Goal: Task Accomplishment & Management: Use online tool/utility

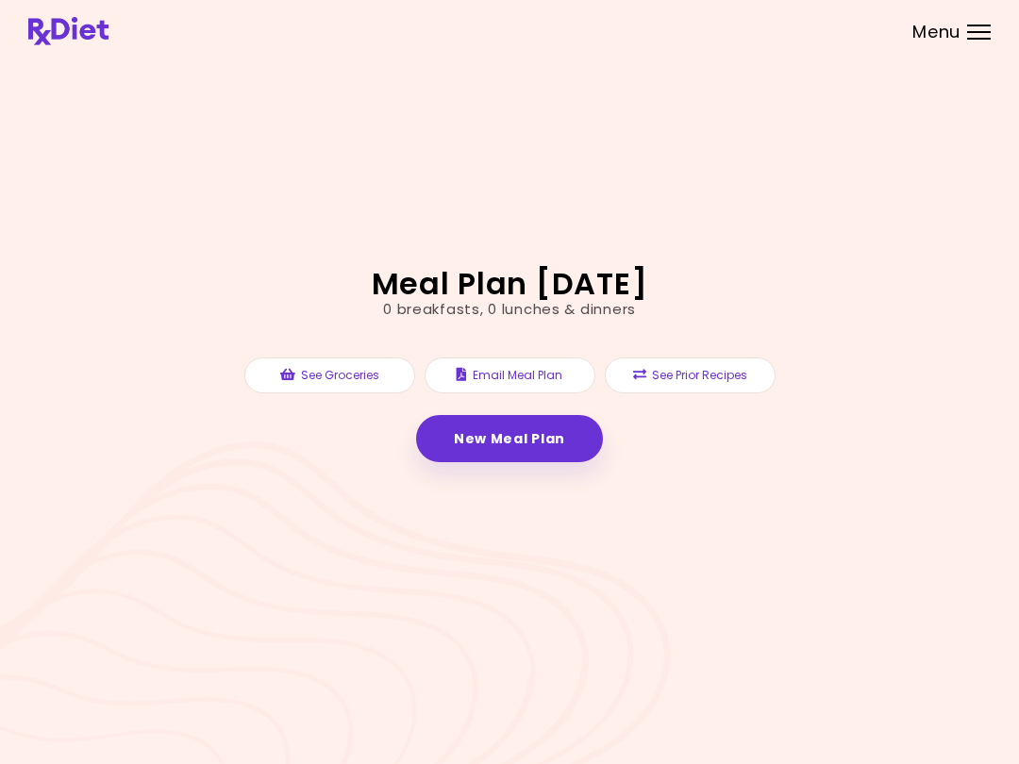
click at [526, 445] on link "New Meal Plan" at bounding box center [509, 438] width 187 height 47
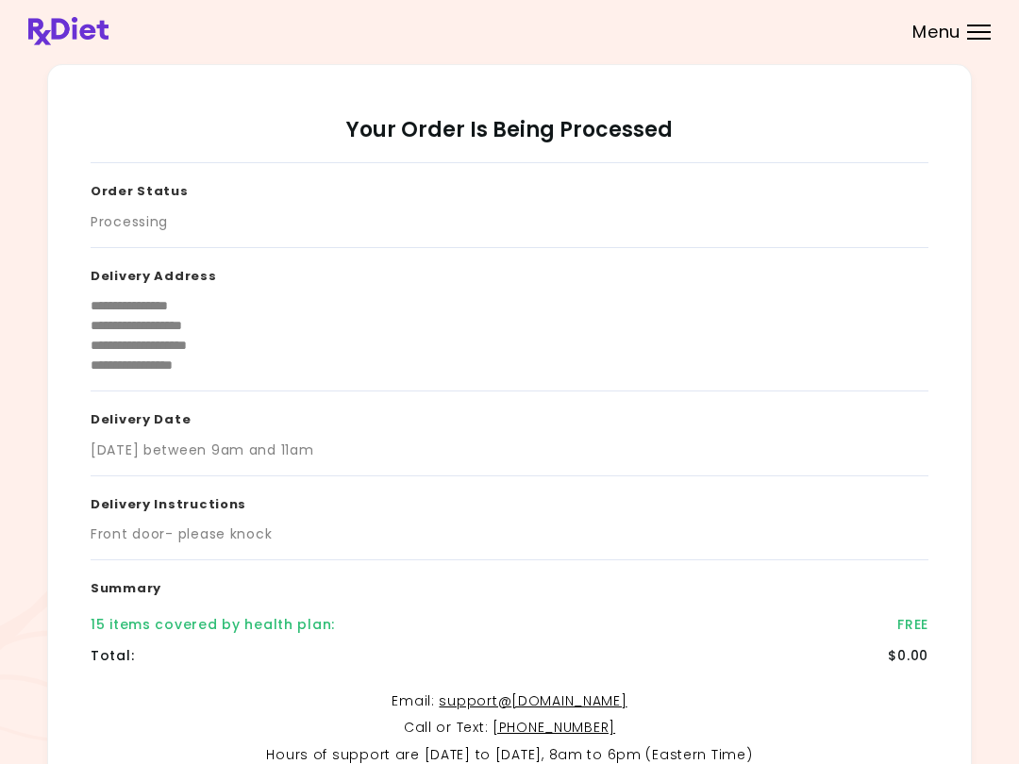
click at [934, 35] on span "Menu" at bounding box center [937, 32] width 48 height 17
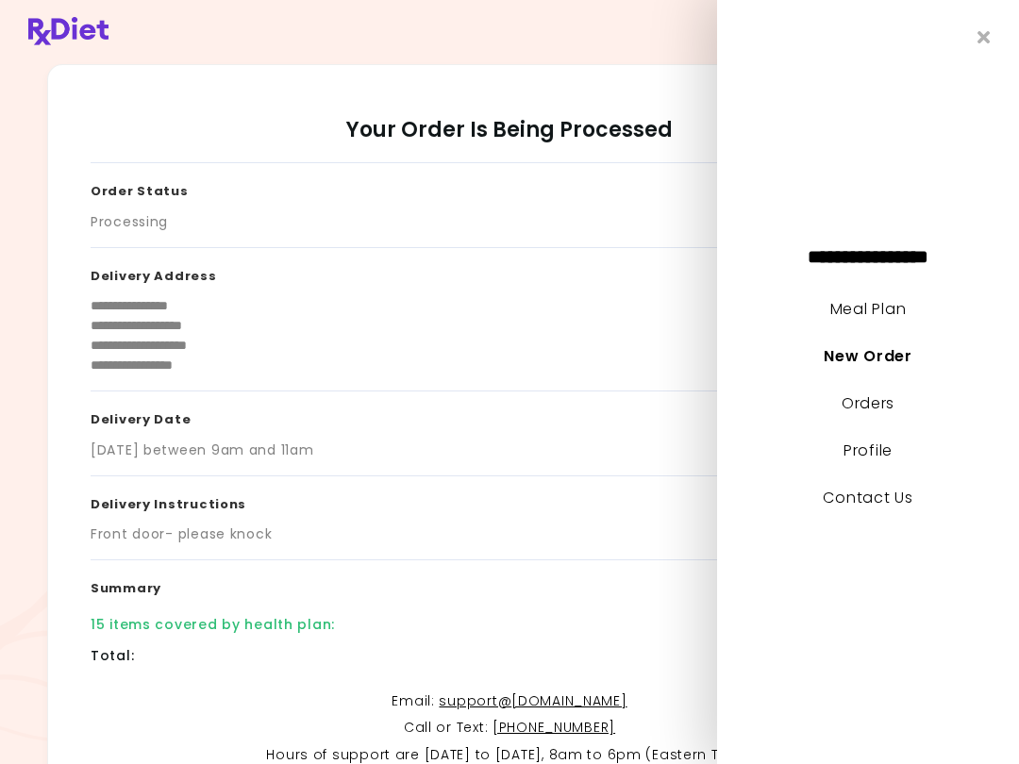
click at [884, 298] on link "Meal Plan" at bounding box center [869, 309] width 76 height 22
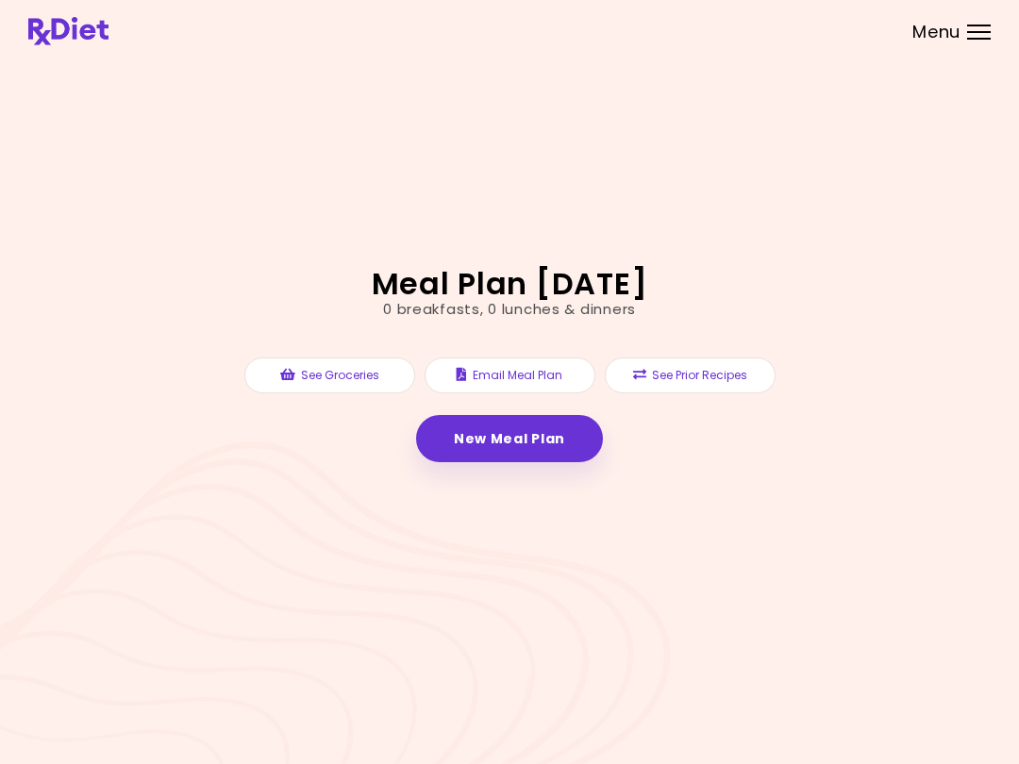
click at [558, 439] on link "New Meal Plan" at bounding box center [509, 438] width 187 height 47
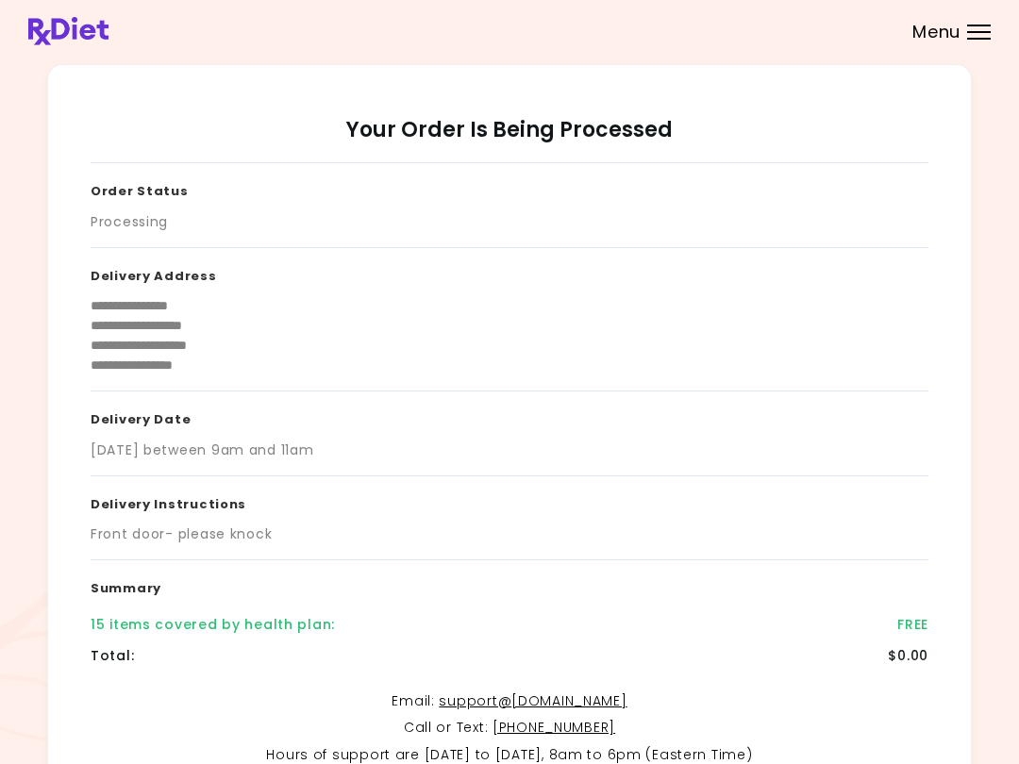
click at [960, 29] on span "Menu" at bounding box center [937, 32] width 48 height 17
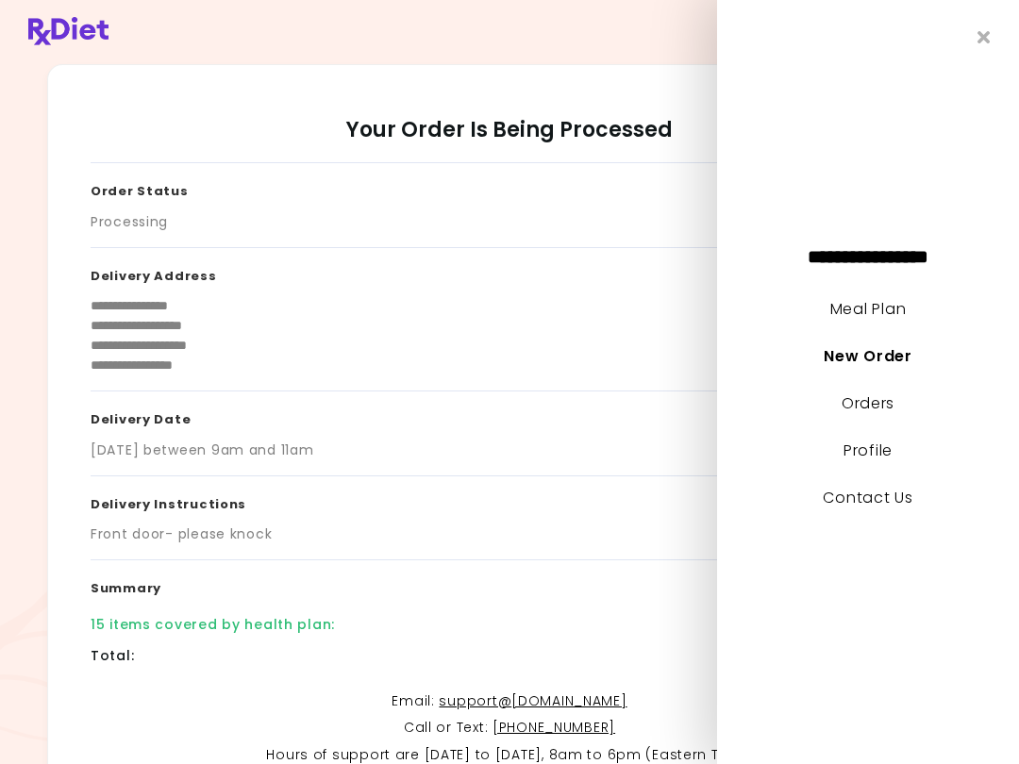
click at [891, 300] on link "Meal Plan" at bounding box center [869, 309] width 76 height 22
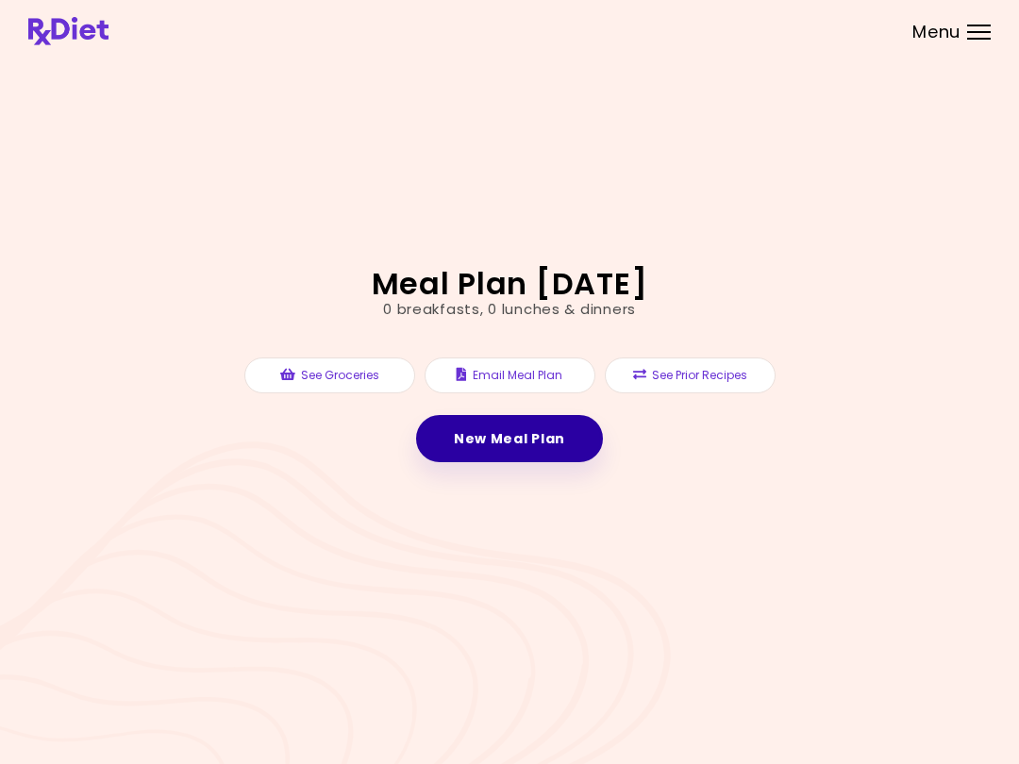
click at [565, 429] on link "New Meal Plan" at bounding box center [509, 438] width 187 height 47
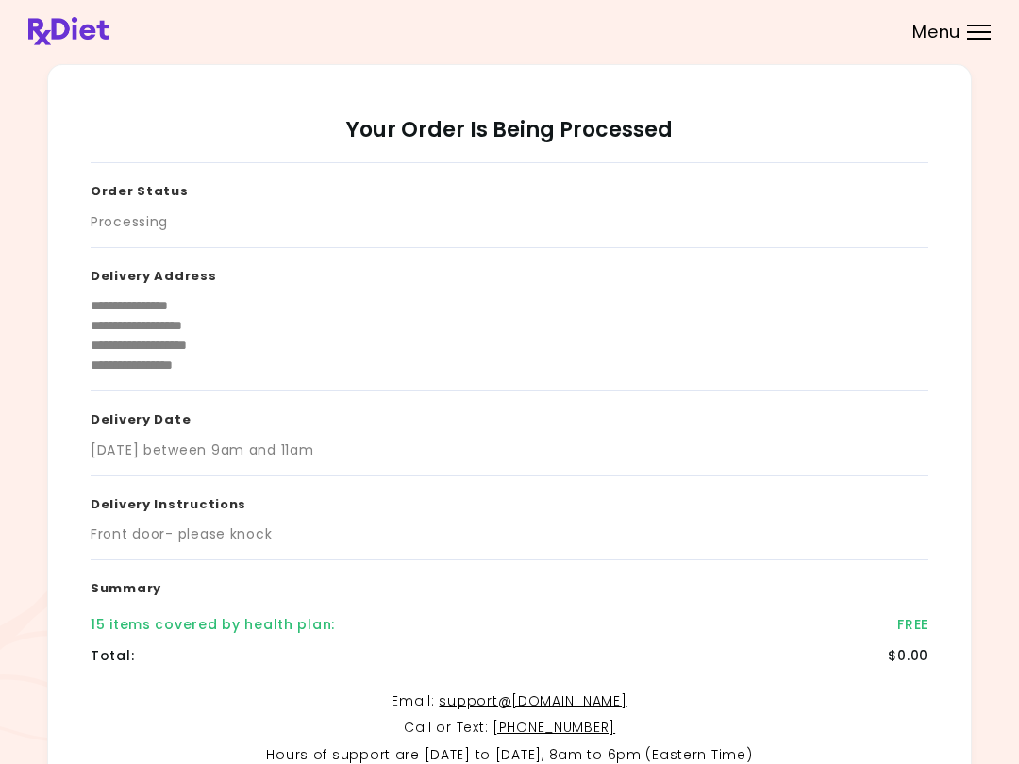
click at [984, 27] on div "Menu" at bounding box center [979, 32] width 24 height 15
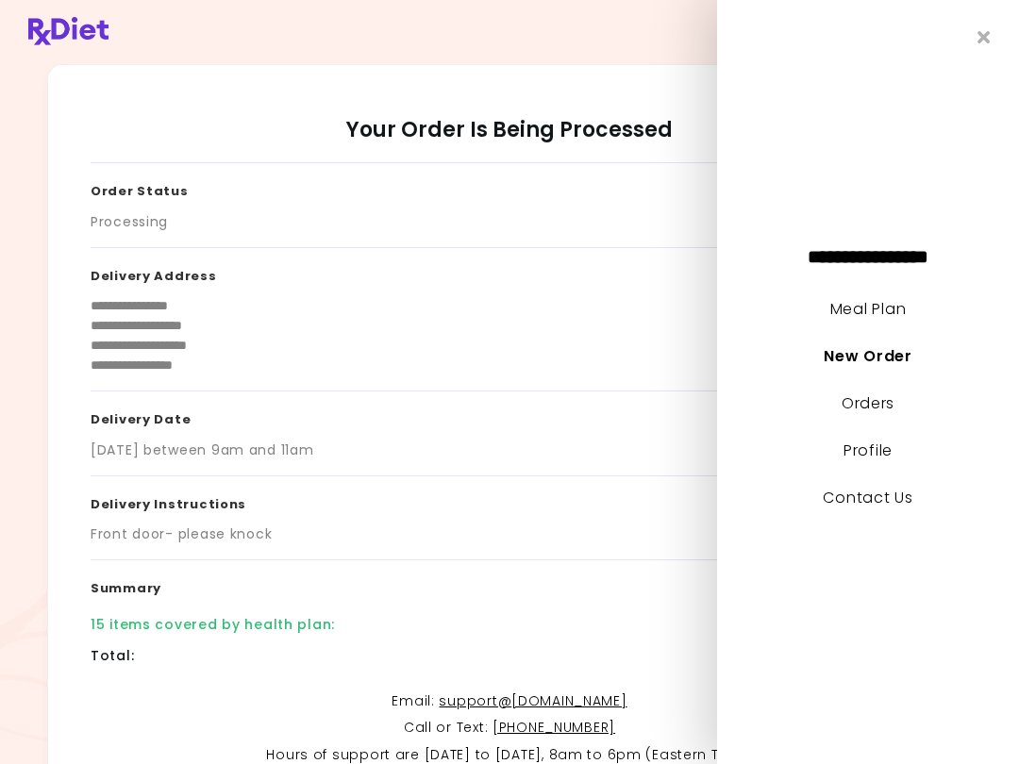
click at [883, 285] on div "**********" at bounding box center [868, 382] width 302 height 764
click at [882, 299] on link "Meal Plan" at bounding box center [869, 309] width 76 height 22
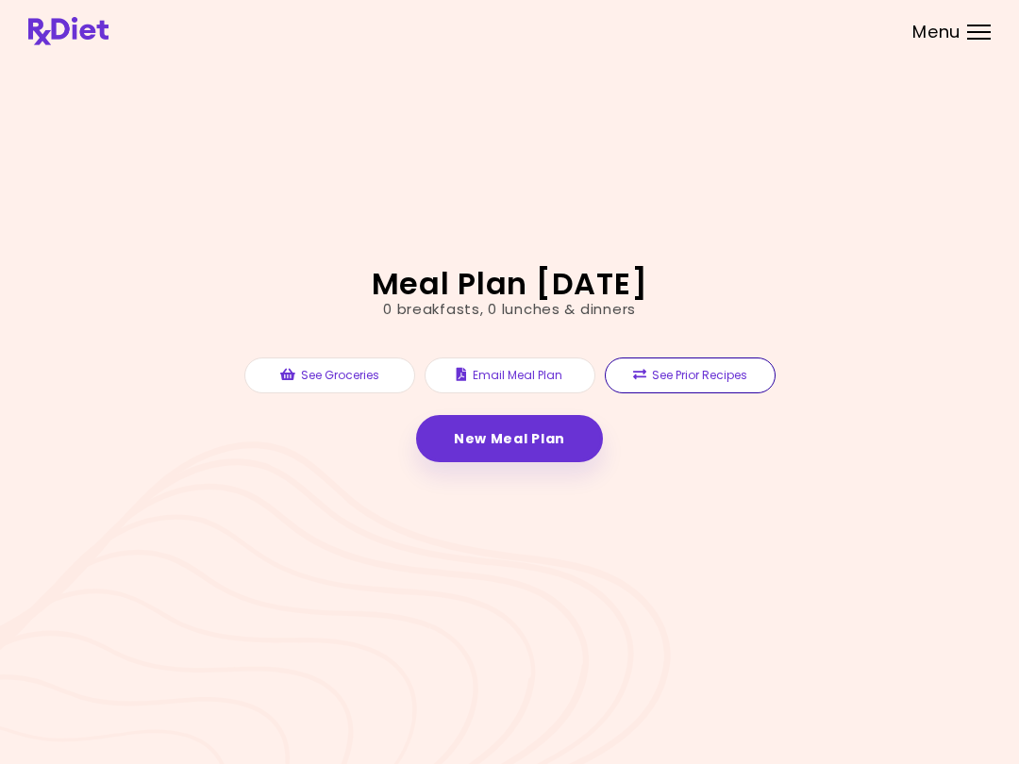
click at [738, 368] on button "See Prior Recipes" at bounding box center [690, 376] width 171 height 36
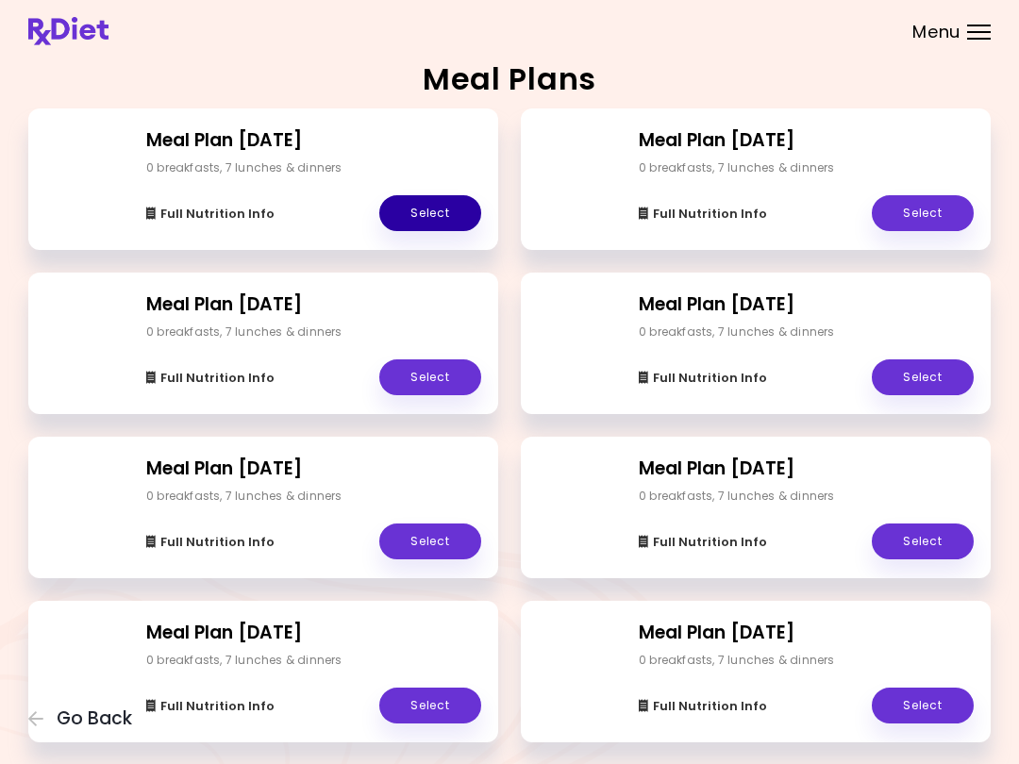
click at [445, 210] on link "Select" at bounding box center [430, 213] width 102 height 36
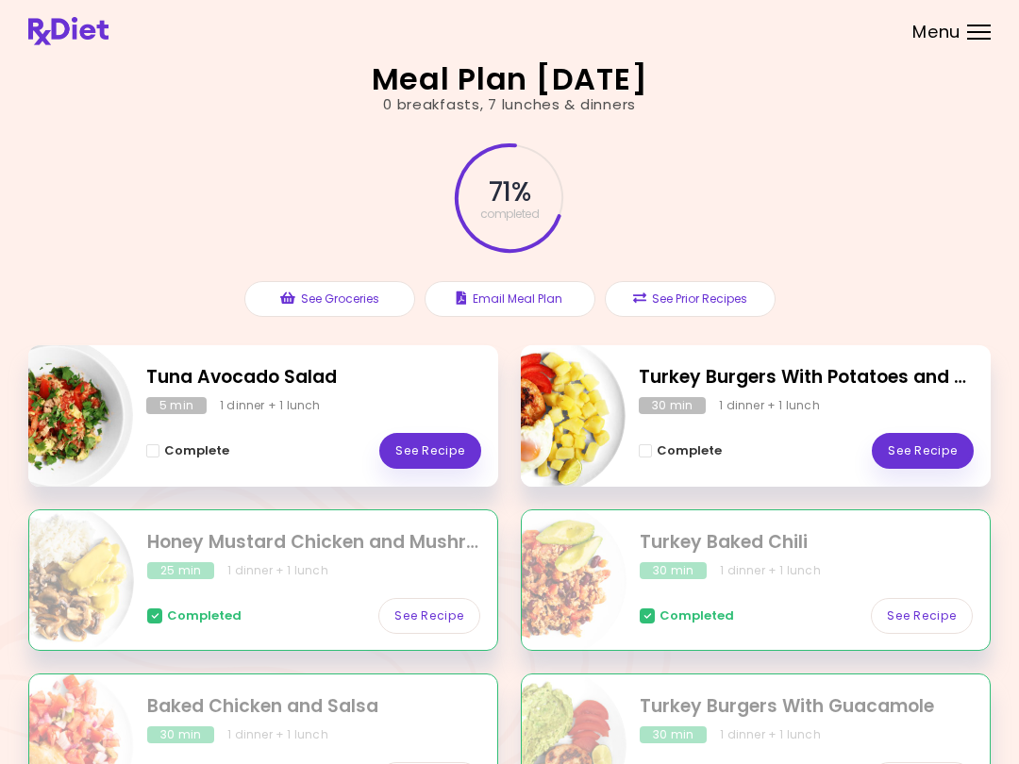
click at [470, 450] on link "See Recipe" at bounding box center [430, 451] width 102 height 36
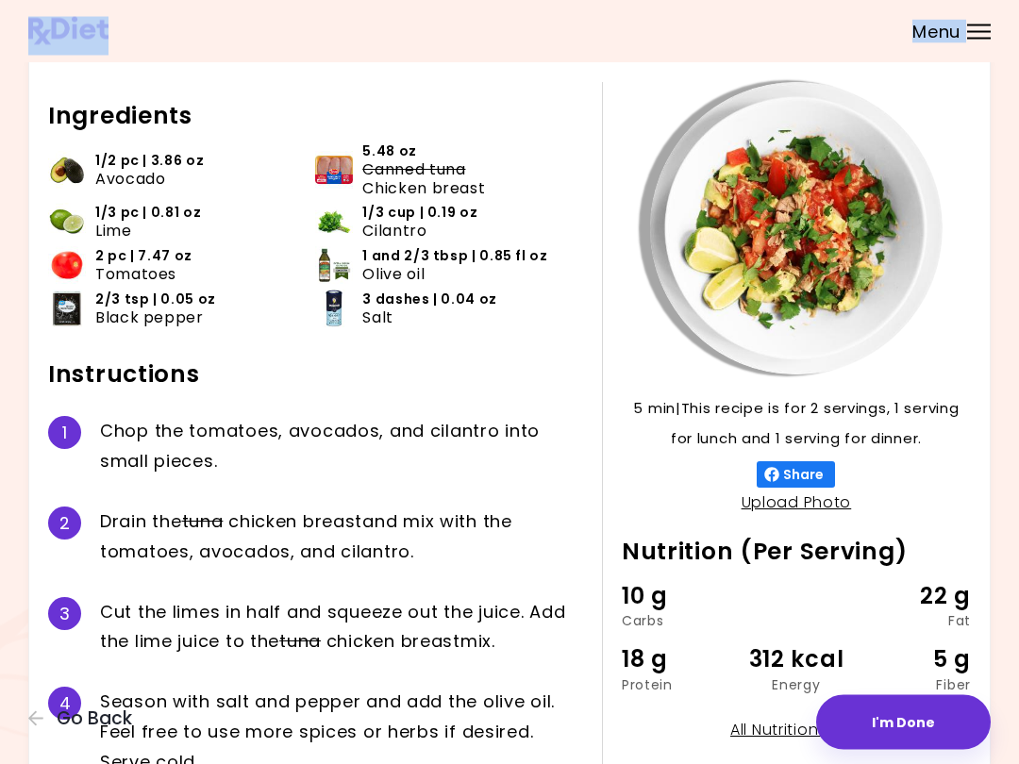
scroll to position [65, 0]
click at [1016, 708] on div "Tuna Avocado Salad 5 min 5 min | This recipe is for 2 servings, 1 serving for l…" at bounding box center [509, 415] width 1019 height 961
